Goal: Information Seeking & Learning: Check status

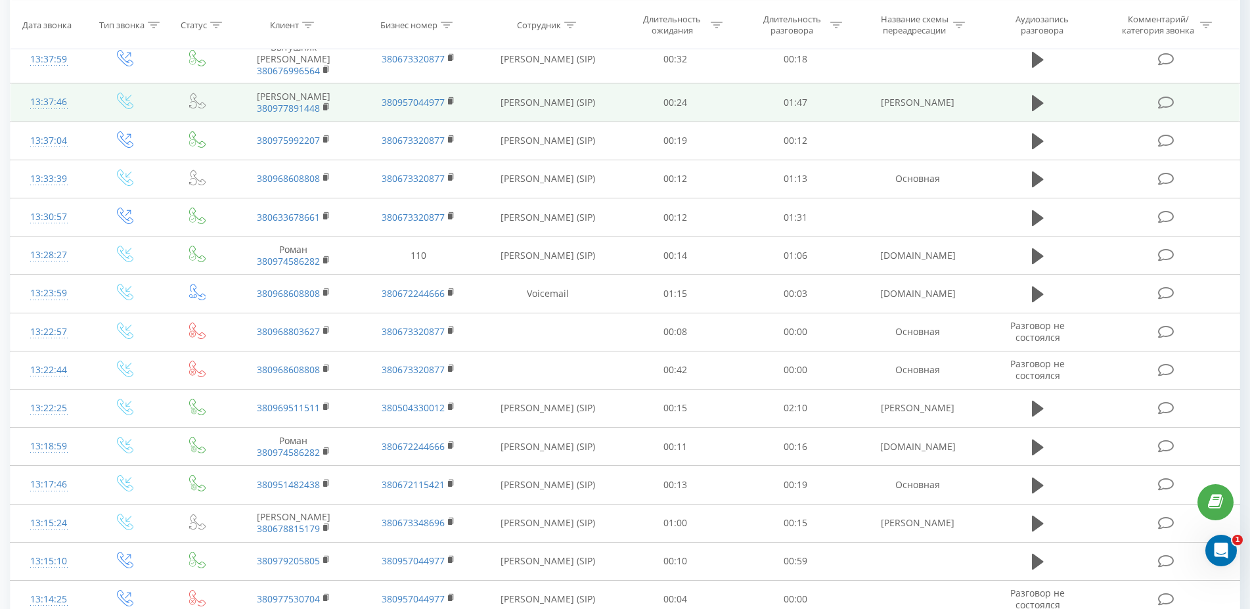
scroll to position [469, 0]
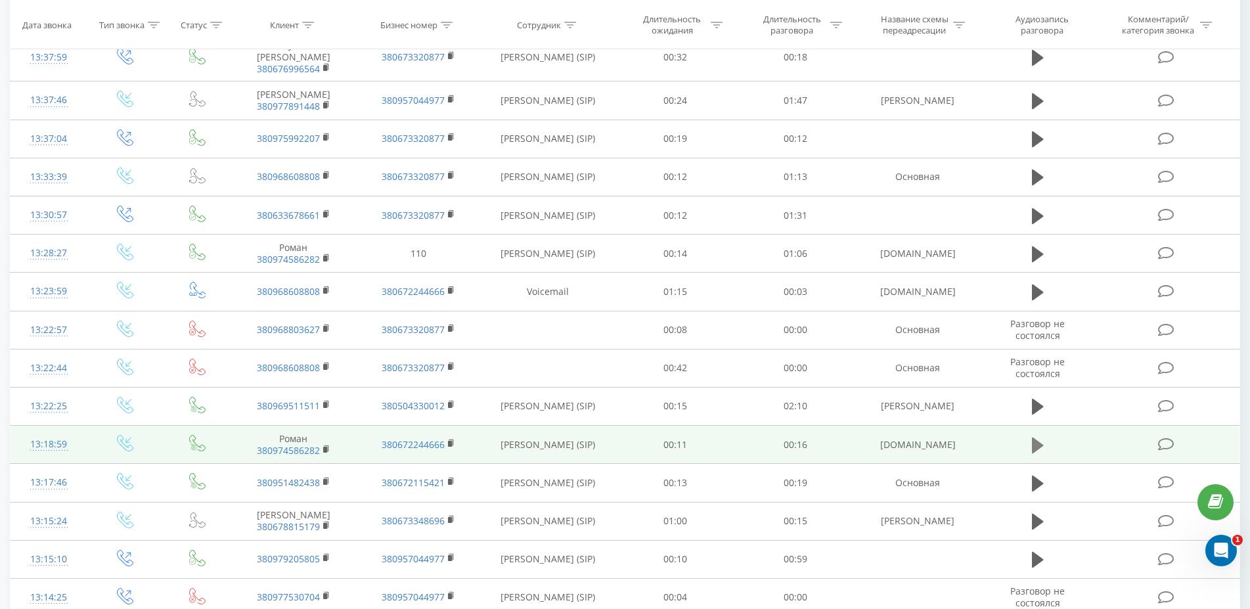
click at [1034, 452] on icon at bounding box center [1038, 445] width 12 height 16
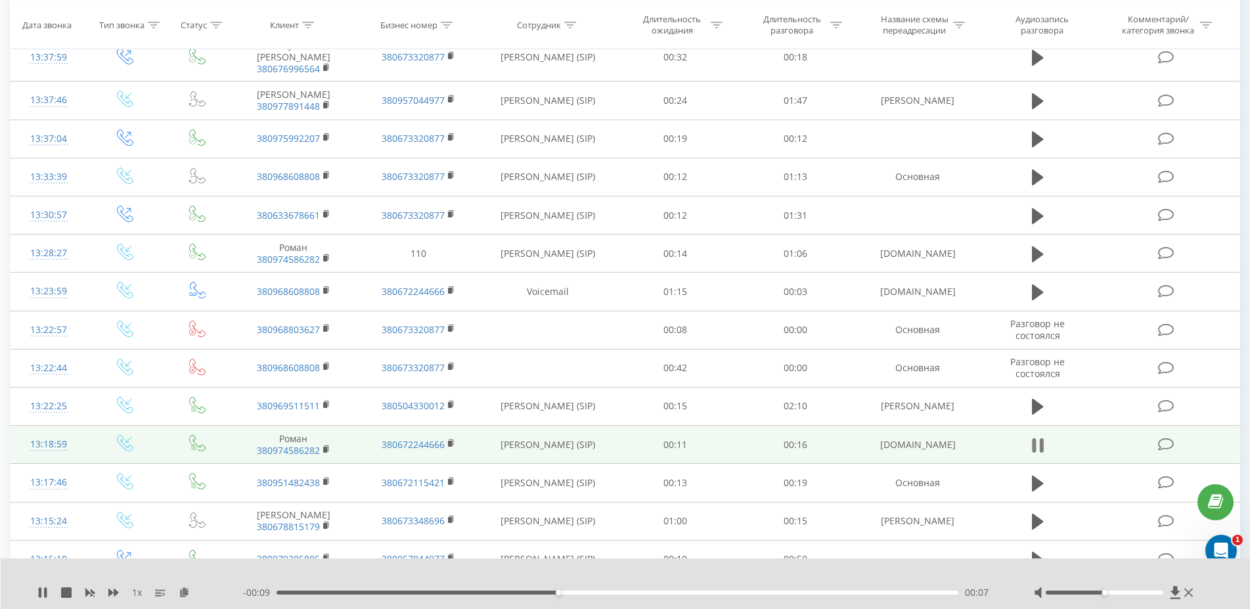
click at [1036, 454] on icon at bounding box center [1038, 445] width 12 height 18
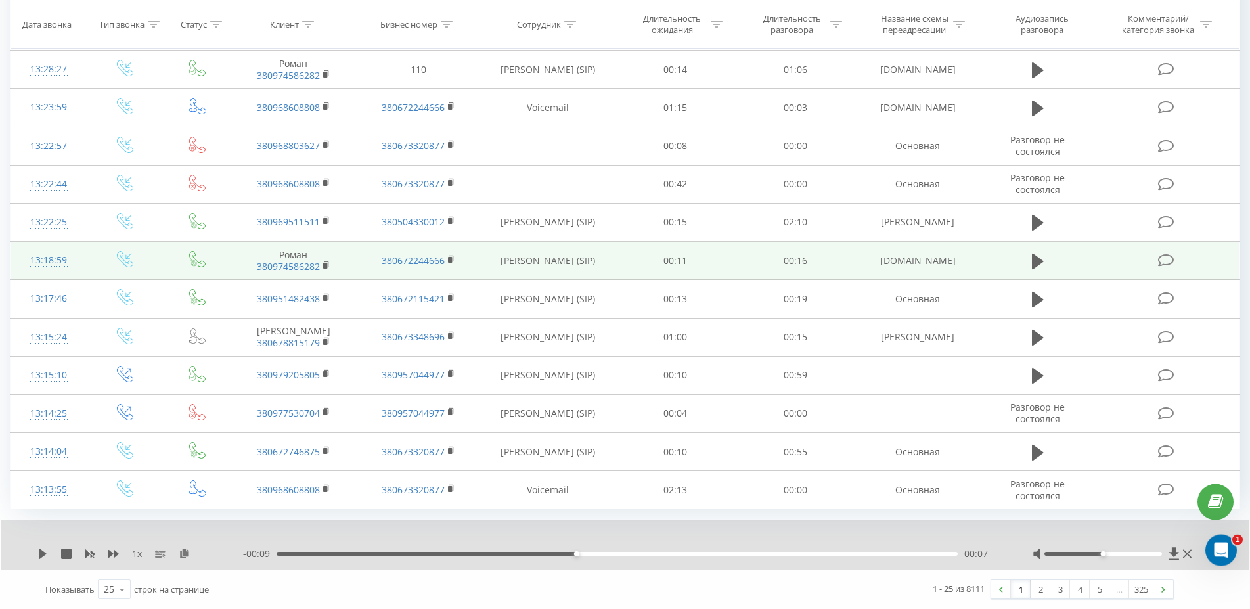
scroll to position [677, 0]
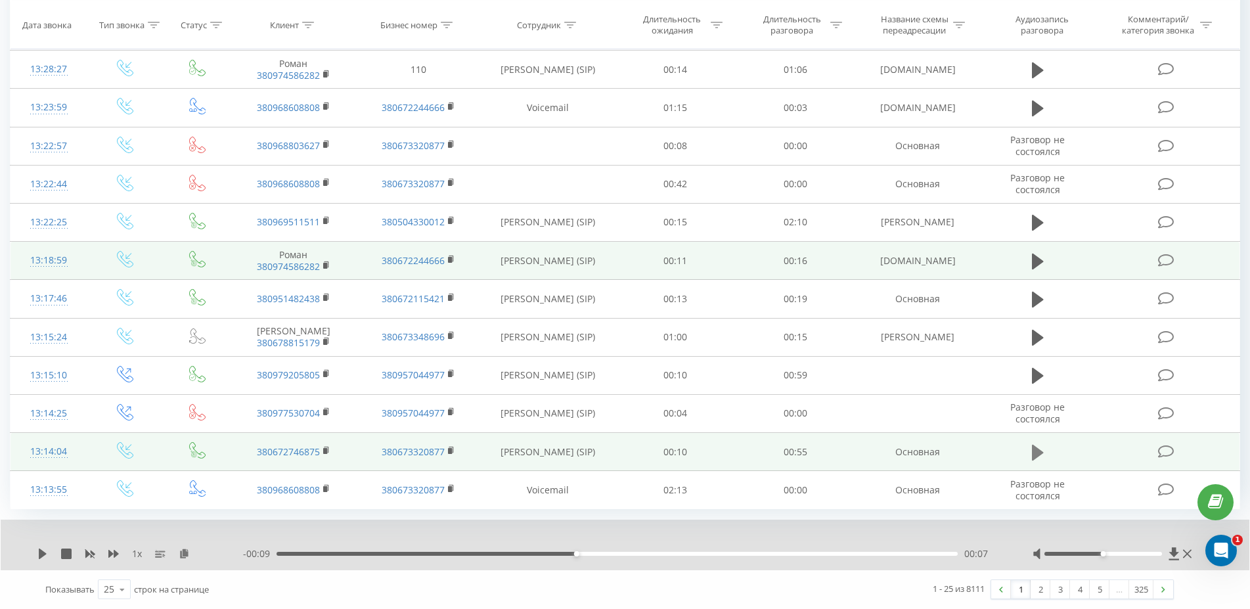
click at [1036, 455] on icon at bounding box center [1038, 452] width 12 height 16
click at [325, 451] on rect at bounding box center [325, 451] width 4 height 6
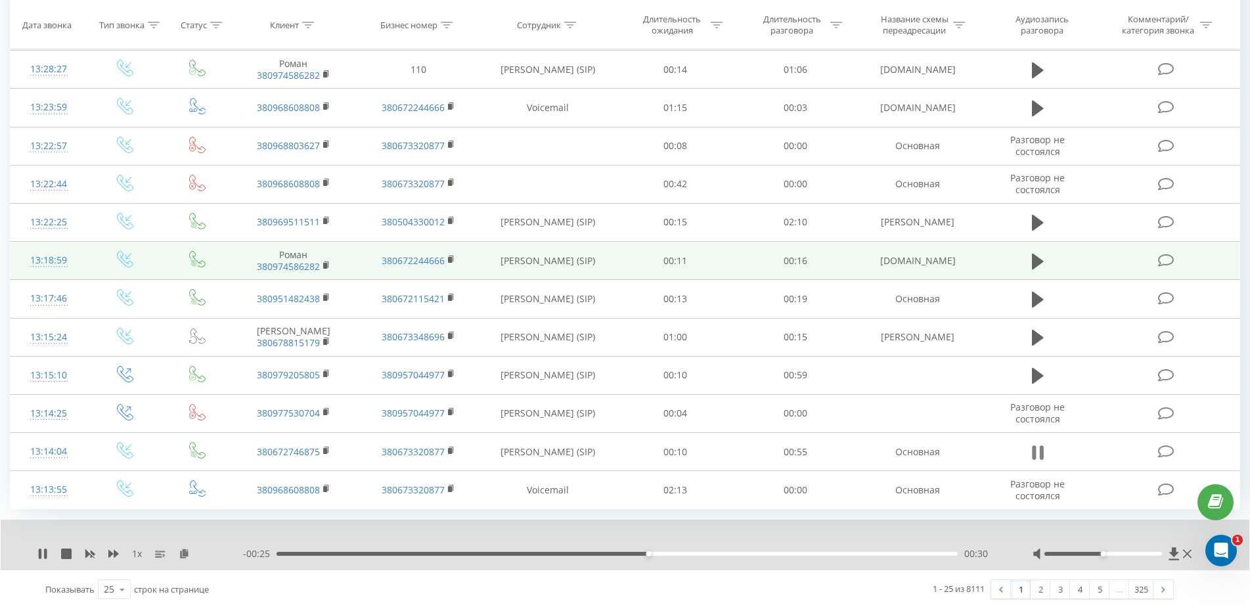
click at [1035, 454] on icon at bounding box center [1034, 453] width 4 height 14
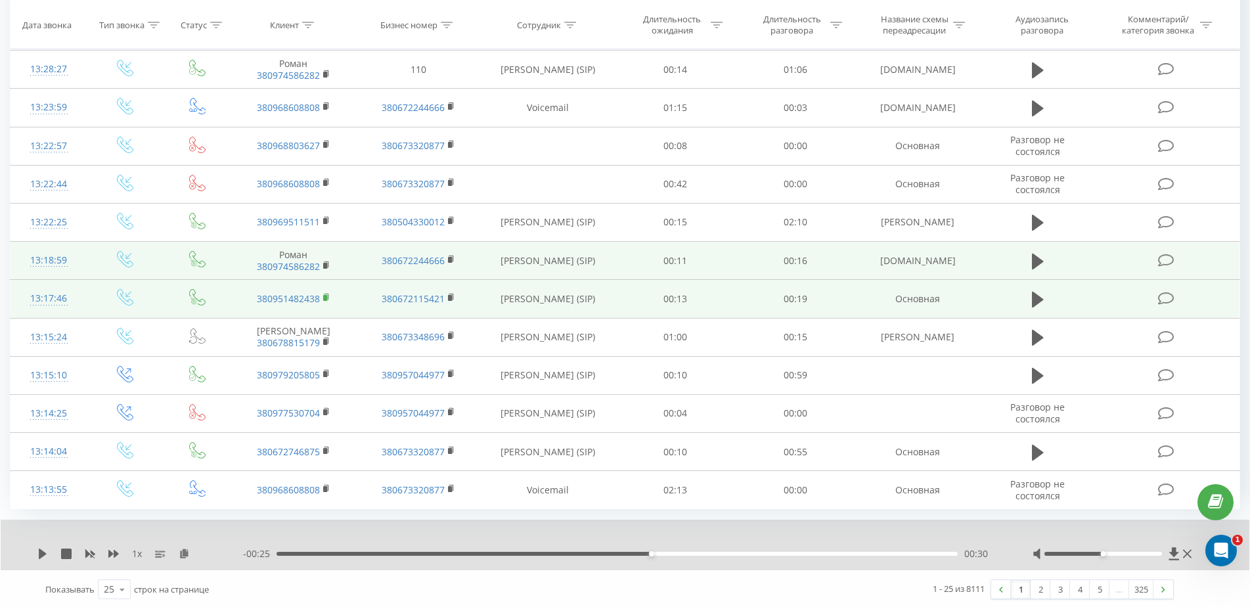
click at [326, 295] on rect at bounding box center [325, 298] width 4 height 6
click at [1047, 290] on button at bounding box center [1038, 300] width 20 height 20
click at [323, 290] on td "380951482438" at bounding box center [293, 299] width 125 height 38
click at [325, 295] on rect at bounding box center [325, 298] width 4 height 6
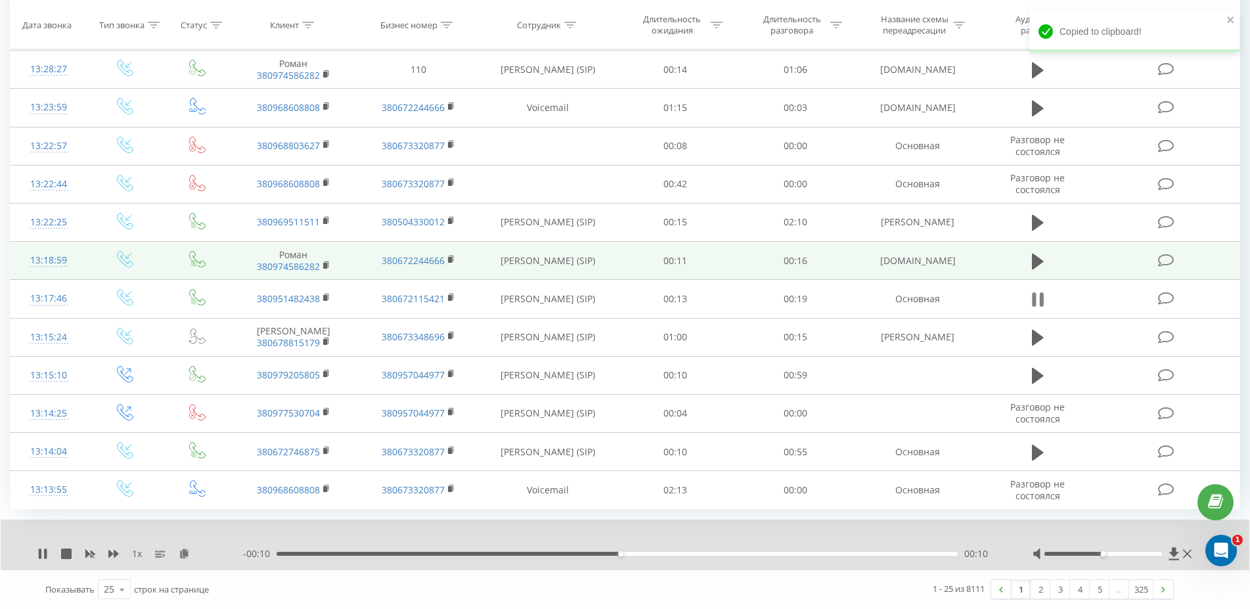
click at [1040, 290] on icon at bounding box center [1038, 299] width 12 height 18
click at [1028, 456] on td at bounding box center [1037, 452] width 115 height 38
click at [1033, 451] on icon at bounding box center [1038, 452] width 12 height 16
click at [1032, 451] on icon at bounding box center [1038, 453] width 12 height 18
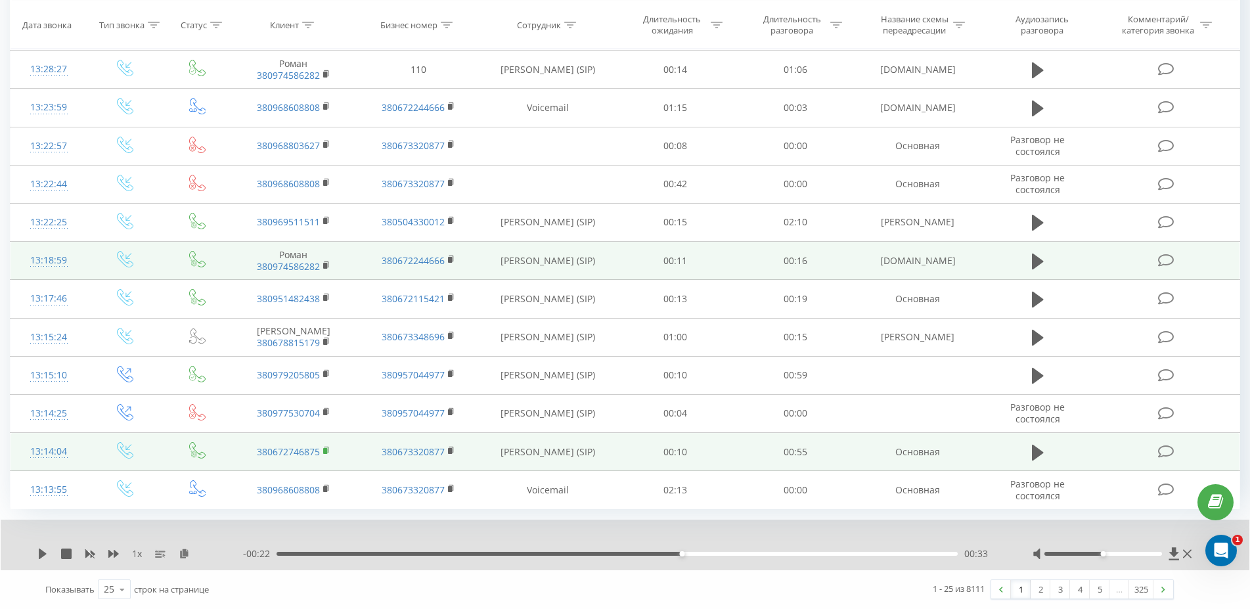
click at [324, 449] on rect at bounding box center [325, 451] width 4 height 6
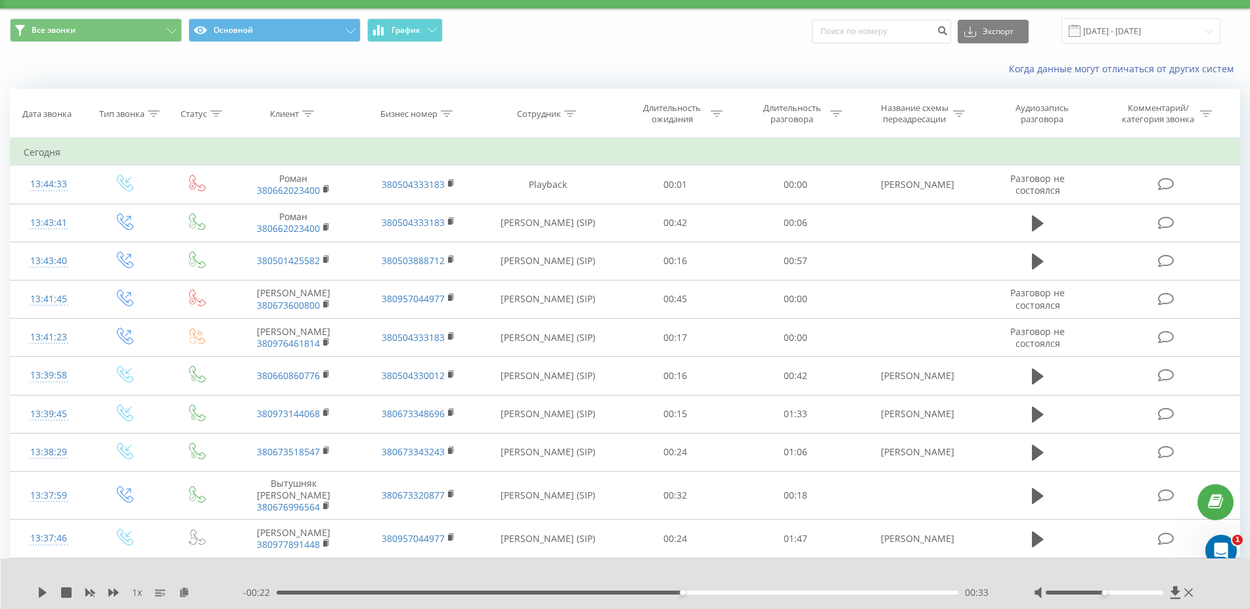
scroll to position [0, 0]
